Goal: Use online tool/utility

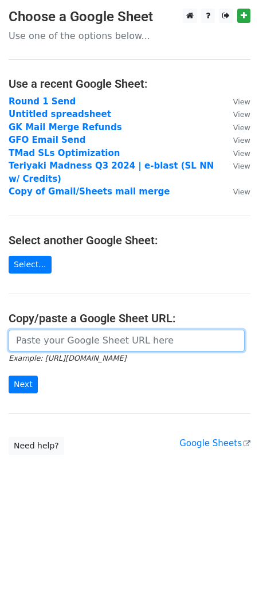
click at [176, 346] on input "url" at bounding box center [127, 341] width 236 height 22
paste input "[URL][DOMAIN_NAME]"
type input "[URL][DOMAIN_NAME]"
click at [9, 376] on input "Next" at bounding box center [23, 385] width 29 height 18
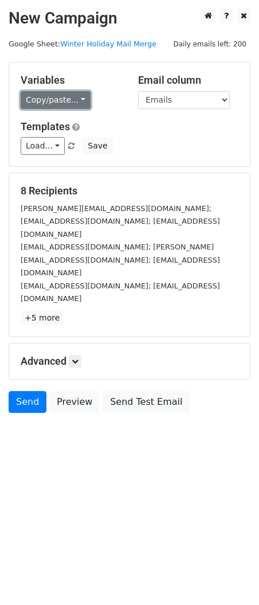
click at [74, 97] on link "Copy/paste..." at bounding box center [56, 100] width 70 height 18
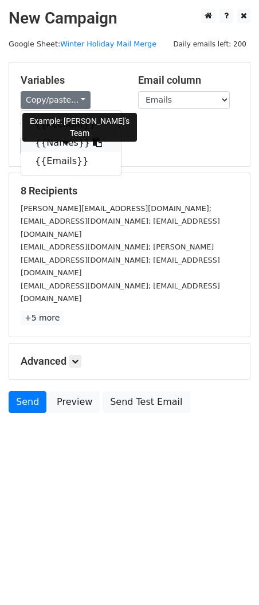
click at [93, 143] on icon at bounding box center [97, 142] width 9 height 9
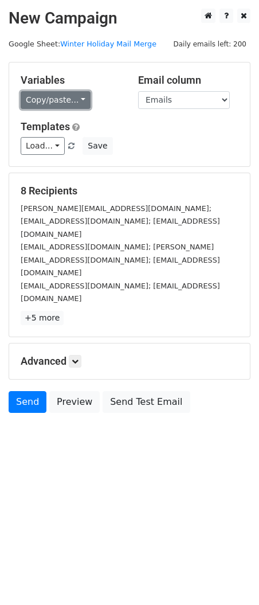
click at [73, 98] on link "Copy/paste..." at bounding box center [56, 100] width 70 height 18
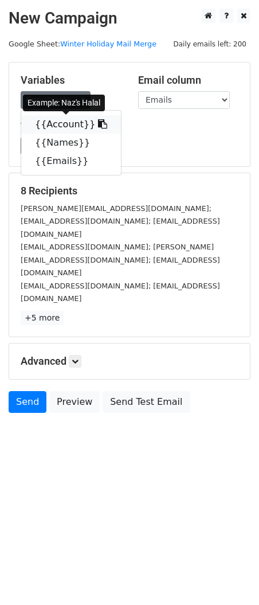
click at [83, 122] on link "{{Account}}" at bounding box center [71, 124] width 100 height 18
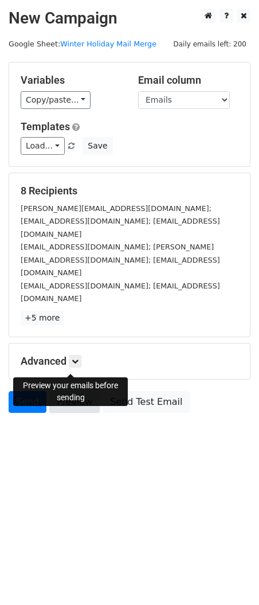
click at [72, 391] on link "Preview" at bounding box center [74, 402] width 50 height 22
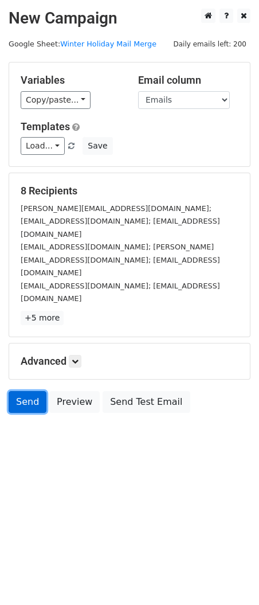
click at [21, 391] on link "Send" at bounding box center [28, 402] width 38 height 22
